Goal: Task Accomplishment & Management: Use online tool/utility

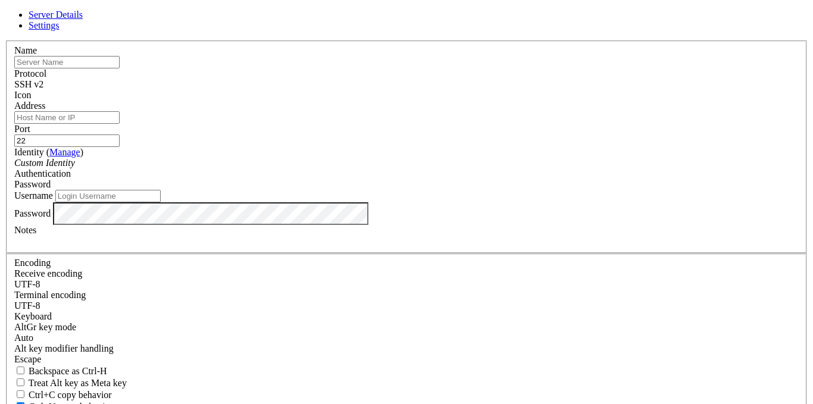
click at [120, 68] on input "text" at bounding box center [66, 62] width 105 height 12
type input "fafa"
click at [120, 124] on input "Address" at bounding box center [66, 117] width 105 height 12
paste input "ssh [EMAIL_ADDRESS][DOMAIN_NAME]"
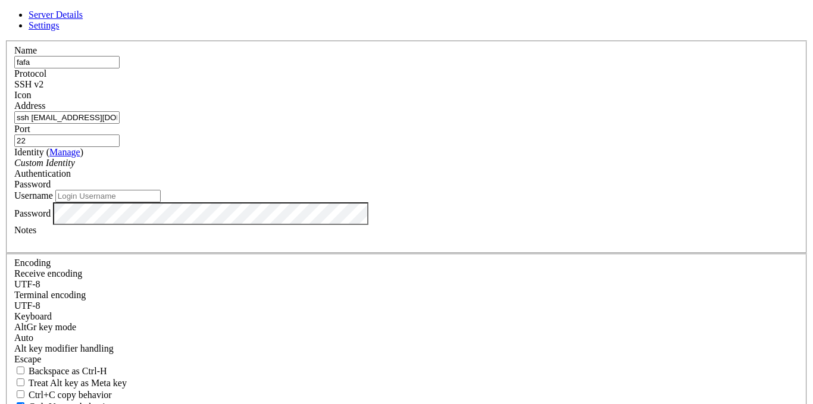
scroll to position [0, 32]
type input "ssh [EMAIL_ADDRESS][DOMAIN_NAME]"
click at [161, 202] on input "Username" at bounding box center [107, 196] width 105 height 12
type input "Root"
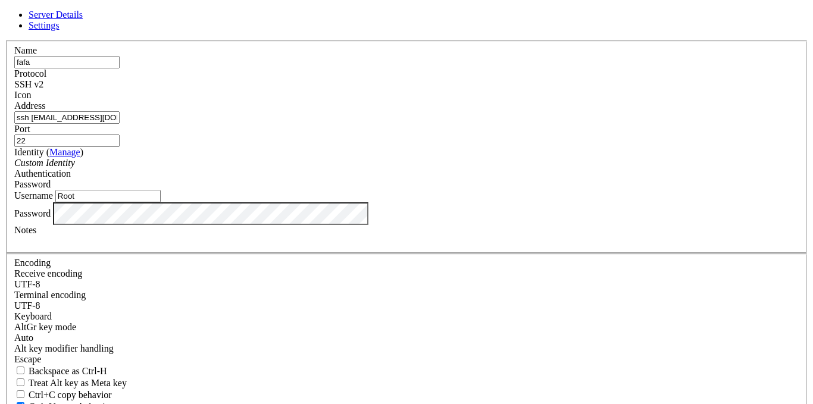
click at [287, 168] on div "Custom Identity" at bounding box center [406, 163] width 784 height 11
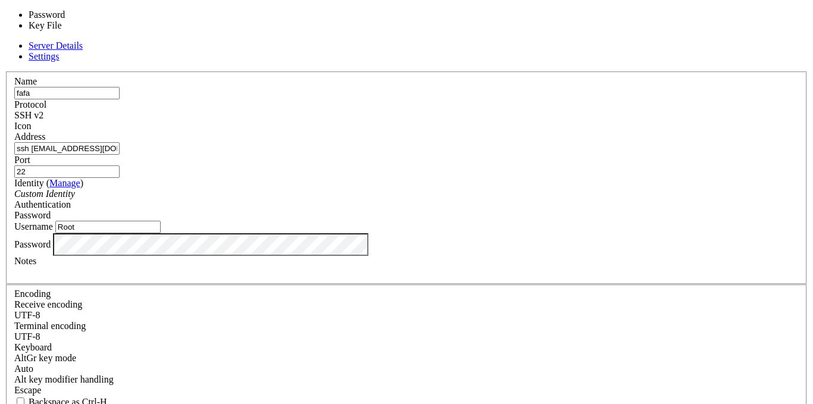
click at [475, 210] on div "Password" at bounding box center [406, 215] width 784 height 11
click at [120, 165] on input "22" at bounding box center [66, 171] width 105 height 12
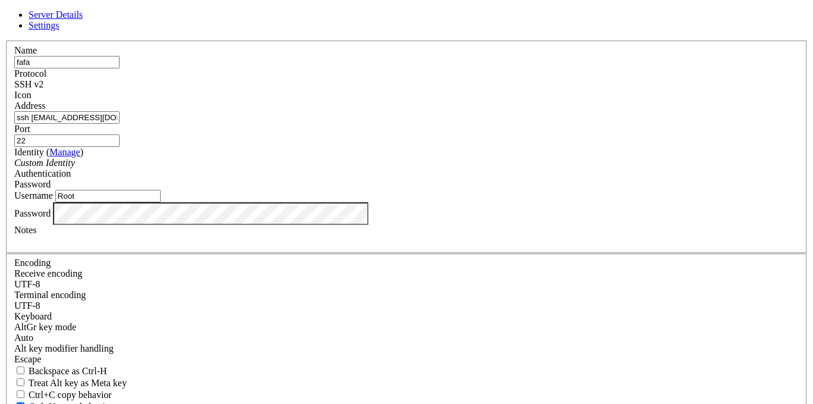
drag, startPoint x: 269, startPoint y: 139, endPoint x: 178, endPoint y: 130, distance: 90.9
click at [186, 131] on div "Server Details Settings Name fafa Protocol SSH v2 Icon" at bounding box center [406, 255] width 803 height 491
type input "[EMAIL_ADDRESS][DOMAIN_NAME]"
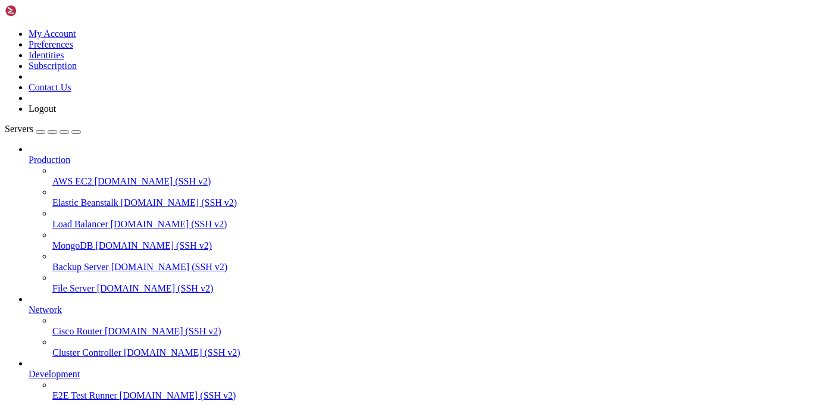
scroll to position [76, 0]
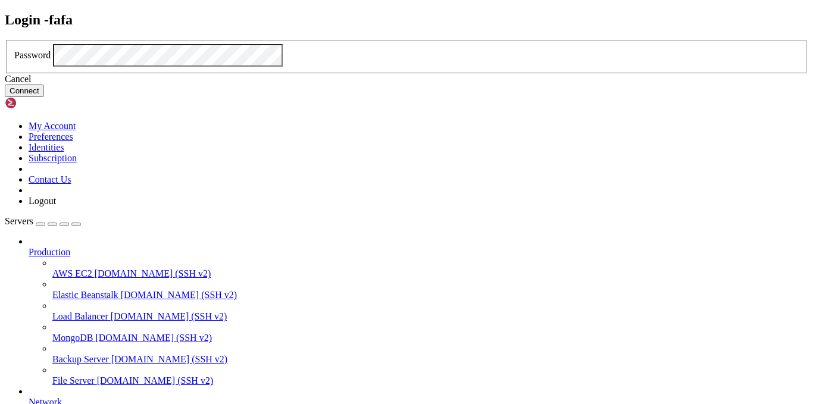
click at [294, 67] on div "Password" at bounding box center [406, 55] width 784 height 23
click at [44, 97] on button "Connect" at bounding box center [24, 90] width 39 height 12
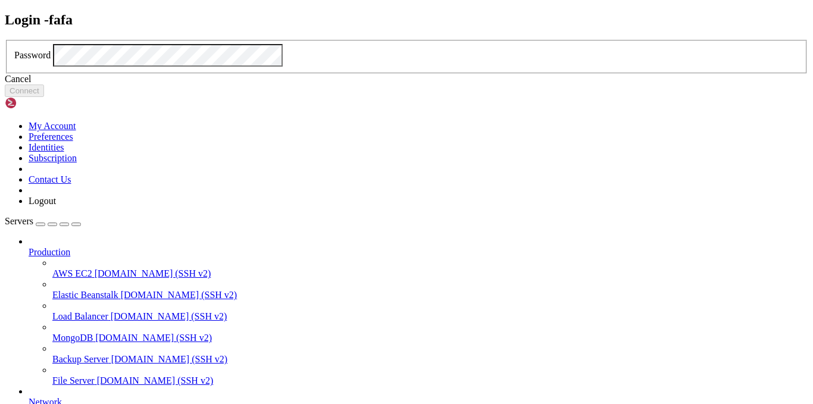
click at [406, 84] on div "Cancel" at bounding box center [406, 79] width 803 height 11
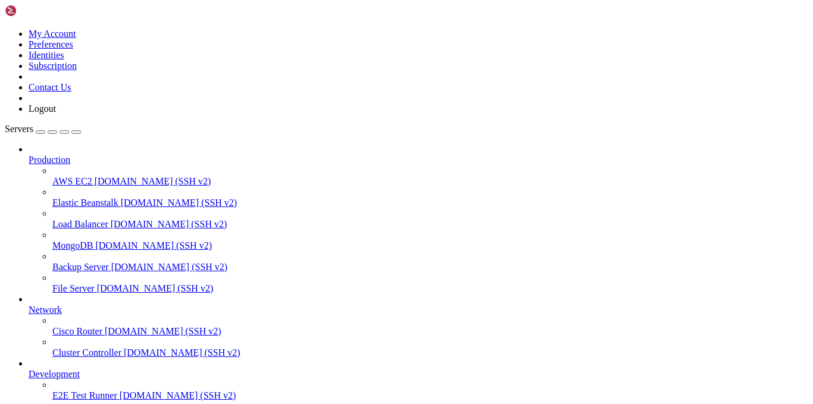
scroll to position [76, 0]
click at [80, 369] on span "Development" at bounding box center [54, 374] width 51 height 10
click at [36, 155] on span "Production" at bounding box center [50, 160] width 42 height 10
click at [40, 132] on div "button" at bounding box center [40, 132] width 0 height 0
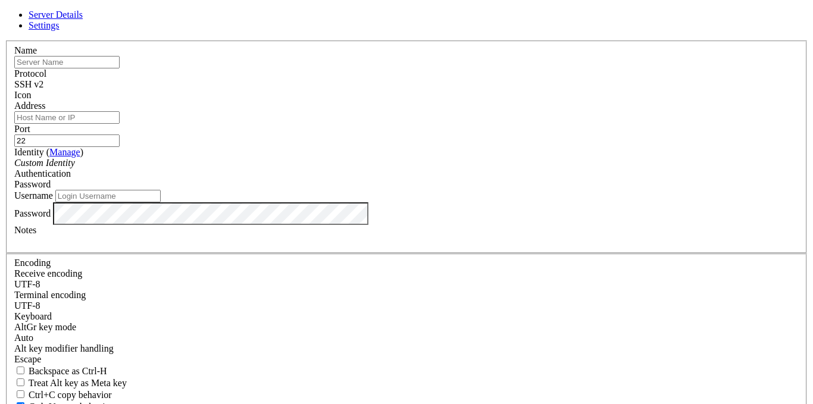
click at [120, 68] on input "text" at bounding box center [66, 62] width 105 height 12
type input "root"
click at [161, 202] on input "Username" at bounding box center [107, 196] width 105 height 12
type input "root"
click at [120, 124] on input "Address" at bounding box center [66, 117] width 105 height 12
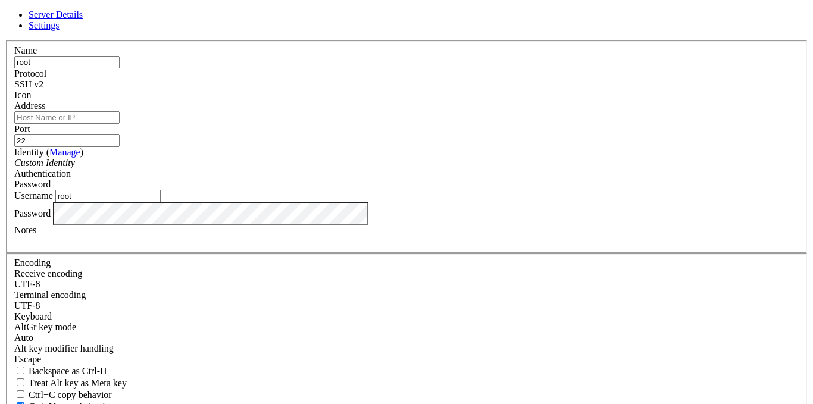
paste input "ssh [EMAIL_ADDRESS][DOMAIN_NAME]"
drag, startPoint x: 264, startPoint y: 139, endPoint x: 210, endPoint y: 139, distance: 54.1
click at [210, 139] on div "Server Details Settings Name root Protocol SSH v2 Icon" at bounding box center [406, 255] width 803 height 491
click at [120, 124] on input "ssh [EMAIL_ADDRESS][DOMAIN_NAME]" at bounding box center [66, 117] width 105 height 12
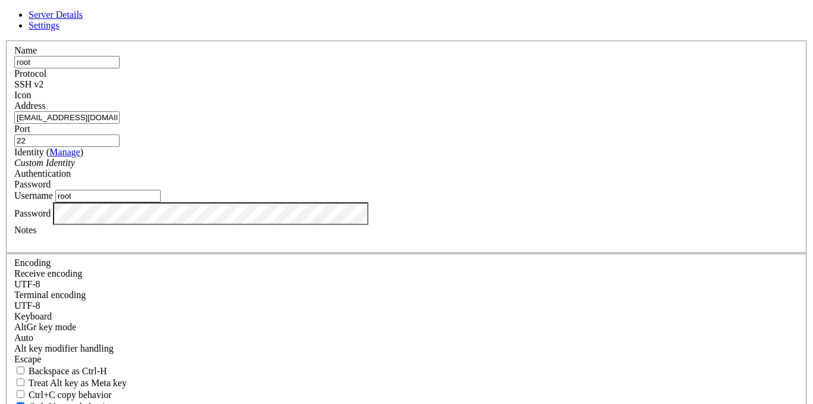
type input "[EMAIL_ADDRESS][DOMAIN_NAME]"
click at [501, 181] on div "Password" at bounding box center [406, 184] width 784 height 11
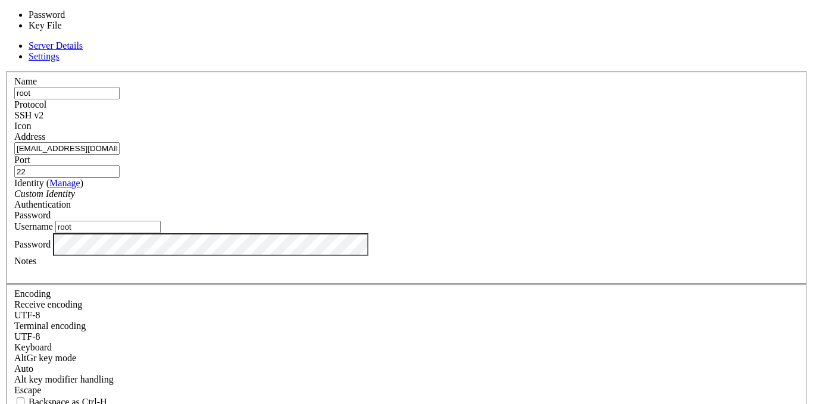
click at [313, 256] on div "Password" at bounding box center [406, 244] width 784 height 23
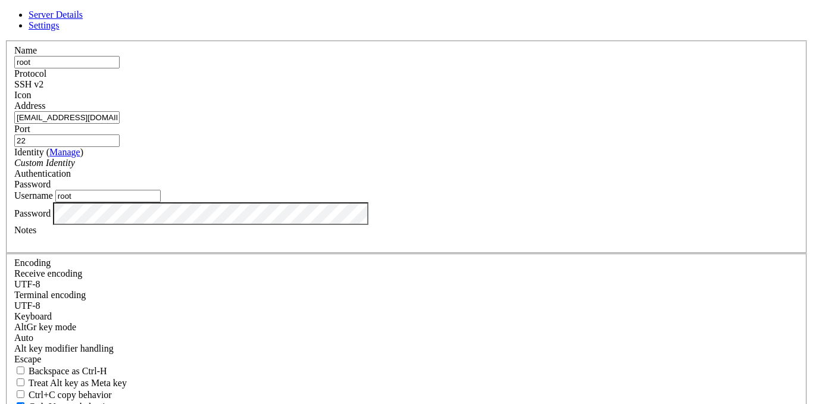
click at [340, 55] on div "Name root Protocol SSH v2 Icon Address [EMAIL_ADDRESS][DOMAIN_NAME] Port 22" at bounding box center [406, 258] width 803 height 437
click at [59, 30] on link "Settings" at bounding box center [44, 25] width 31 height 10
click at [83, 20] on span "Server Details" at bounding box center [56, 15] width 54 height 10
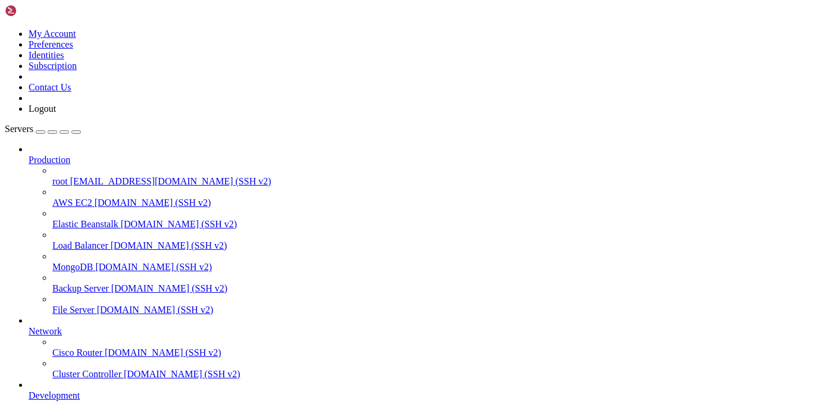
scroll to position [108, 0]
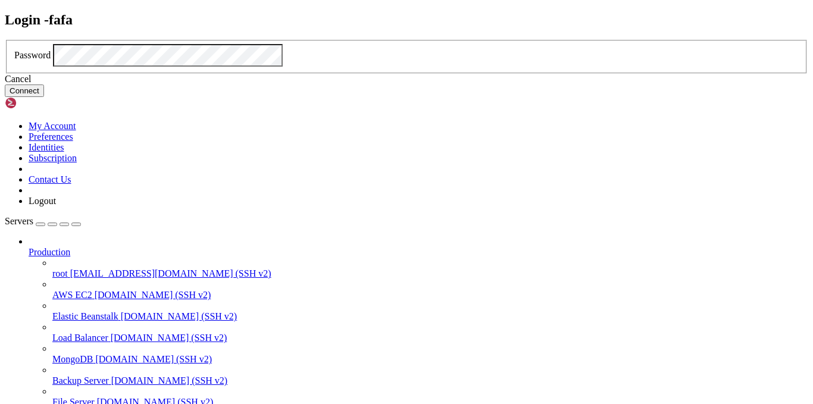
click button "Connect" at bounding box center [24, 90] width 39 height 12
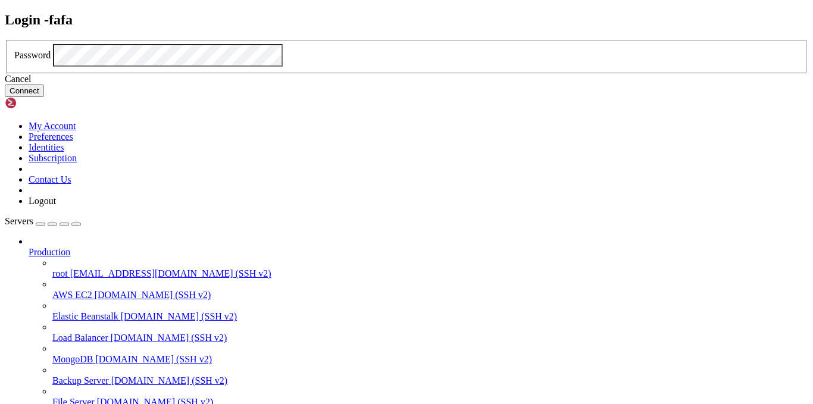
click button "Connect" at bounding box center [24, 90] width 39 height 12
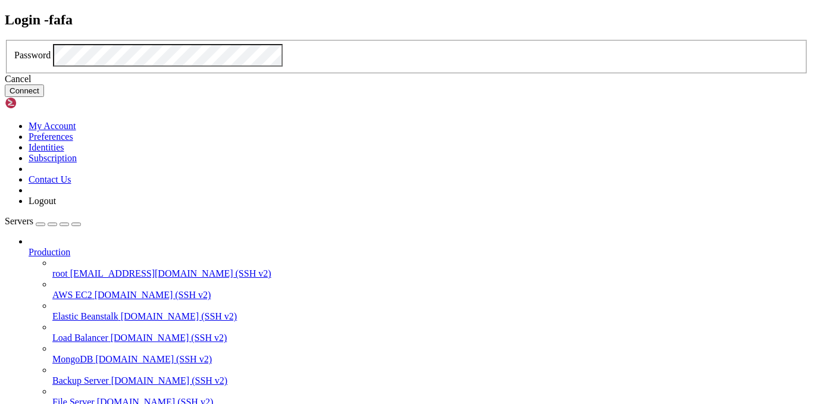
click at [300, 67] on div "Password" at bounding box center [406, 55] width 784 height 23
drag, startPoint x: 288, startPoint y: 249, endPoint x: 311, endPoint y: 250, distance: 23.2
click at [289, 97] on div "Cancel Connect" at bounding box center [406, 85] width 803 height 23
click at [44, 97] on button "Connect" at bounding box center [24, 90] width 39 height 12
